Goal: Check status: Check status

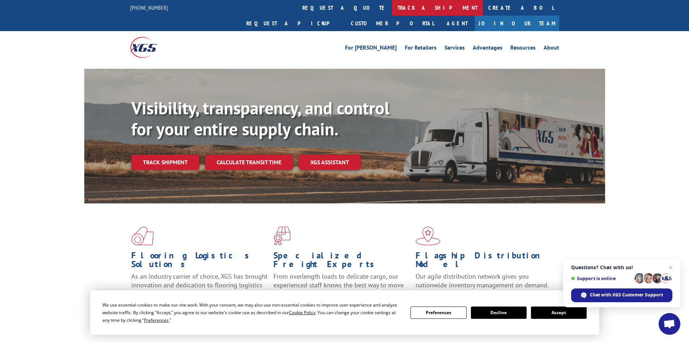
click at [392, 8] on link "track a shipment" at bounding box center [437, 8] width 91 height 16
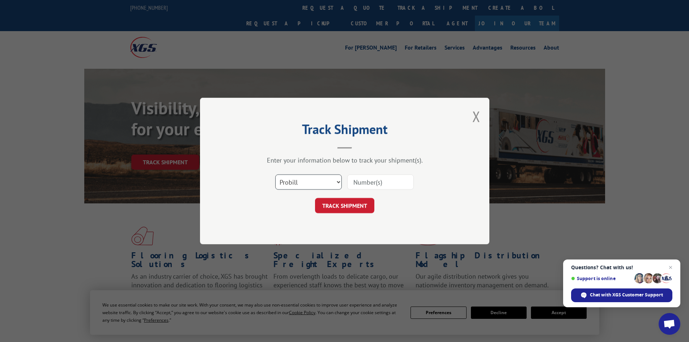
click at [317, 188] on select "Select category... Probill BOL PO" at bounding box center [308, 181] width 67 height 15
select select "po"
click at [275, 174] on select "Select category... Probill BOL PO" at bounding box center [308, 181] width 67 height 15
click at [351, 185] on input at bounding box center [380, 181] width 67 height 15
paste input "07509516"
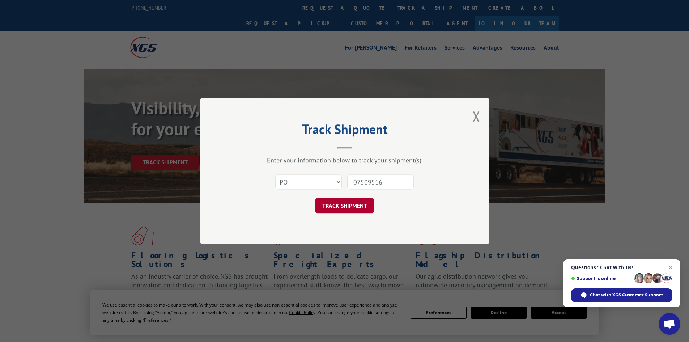
type input "07509516"
click at [348, 206] on button "TRACK SHIPMENT" at bounding box center [344, 205] width 59 height 15
